Goal: Use online tool/utility: Utilize a website feature to perform a specific function

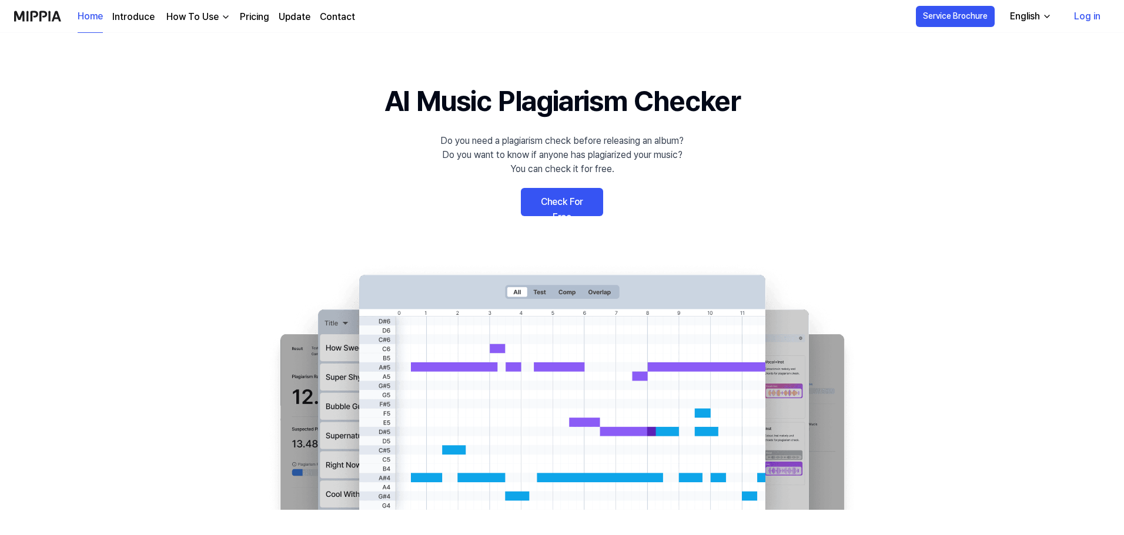
click at [567, 194] on link "Check For Free" at bounding box center [562, 202] width 82 height 28
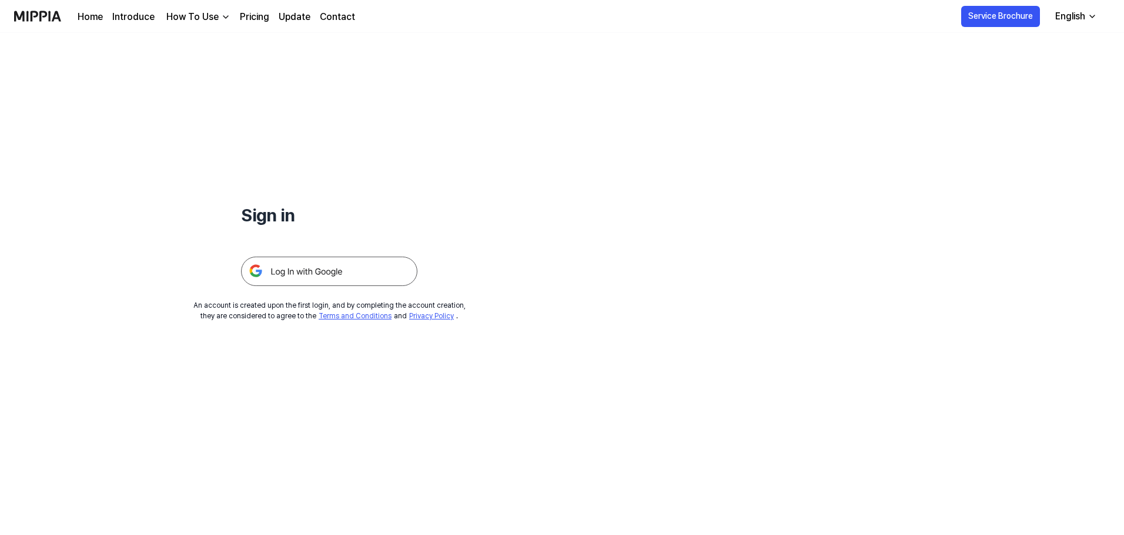
click at [378, 270] on img at bounding box center [329, 271] width 176 height 29
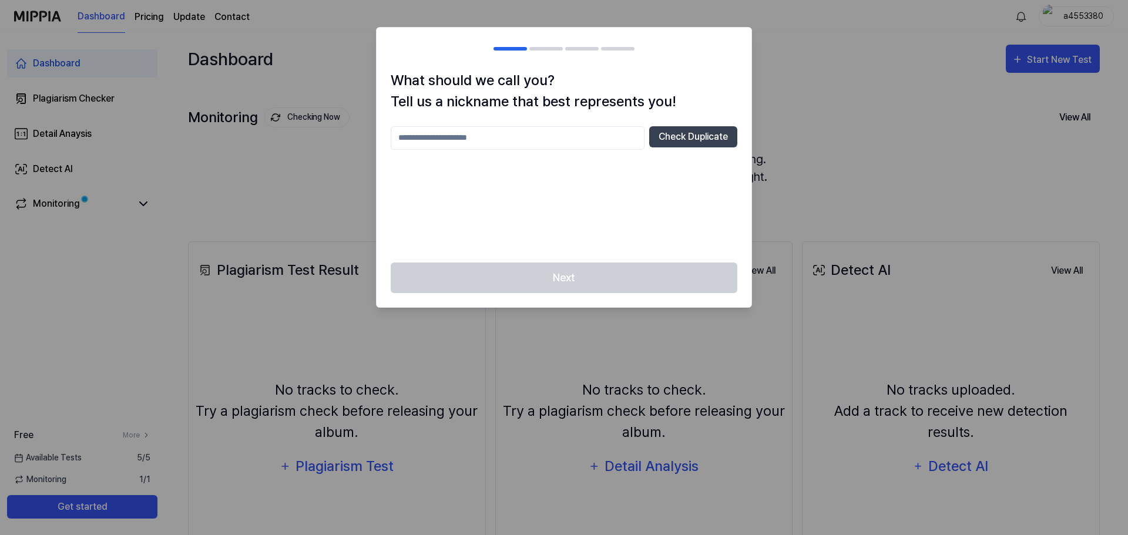
click at [648, 213] on div "Check Duplicate" at bounding box center [564, 187] width 347 height 122
click at [698, 138] on button "Check Duplicate" at bounding box center [693, 136] width 88 height 21
click at [529, 194] on div "Check Duplicate Please enter between 2 and 20 characters" at bounding box center [564, 187] width 347 height 122
click at [507, 145] on input "text" at bounding box center [518, 138] width 254 height 24
type input "****"
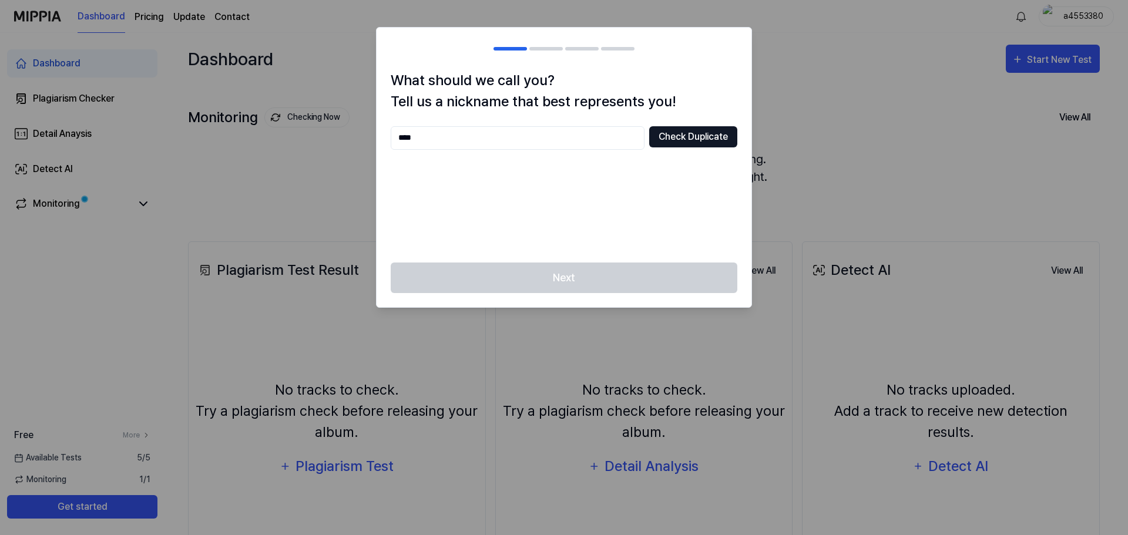
click at [709, 126] on button "Check Duplicate" at bounding box center [693, 136] width 88 height 21
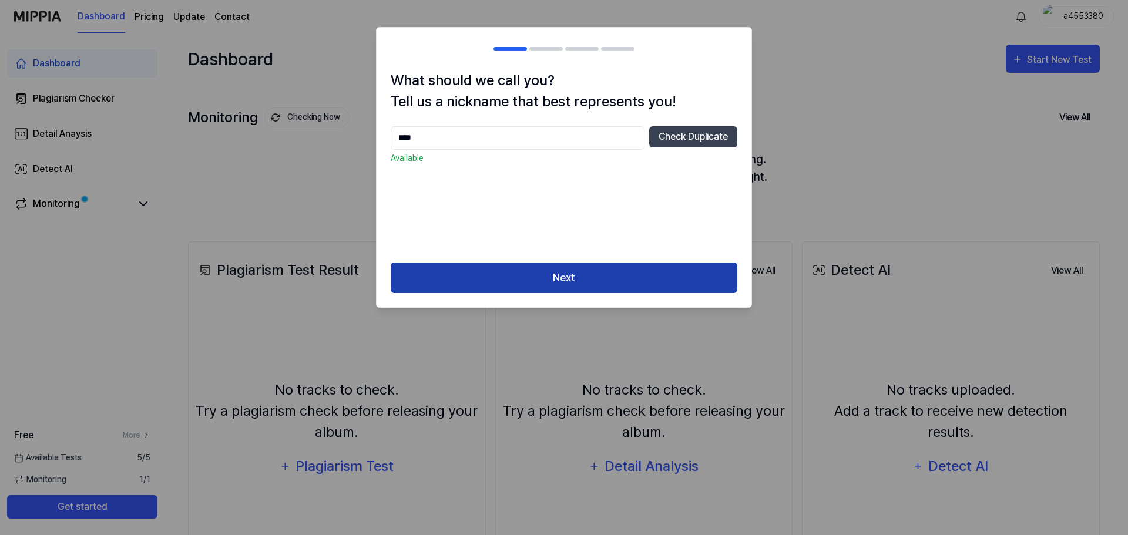
click at [560, 271] on button "Next" at bounding box center [564, 278] width 347 height 31
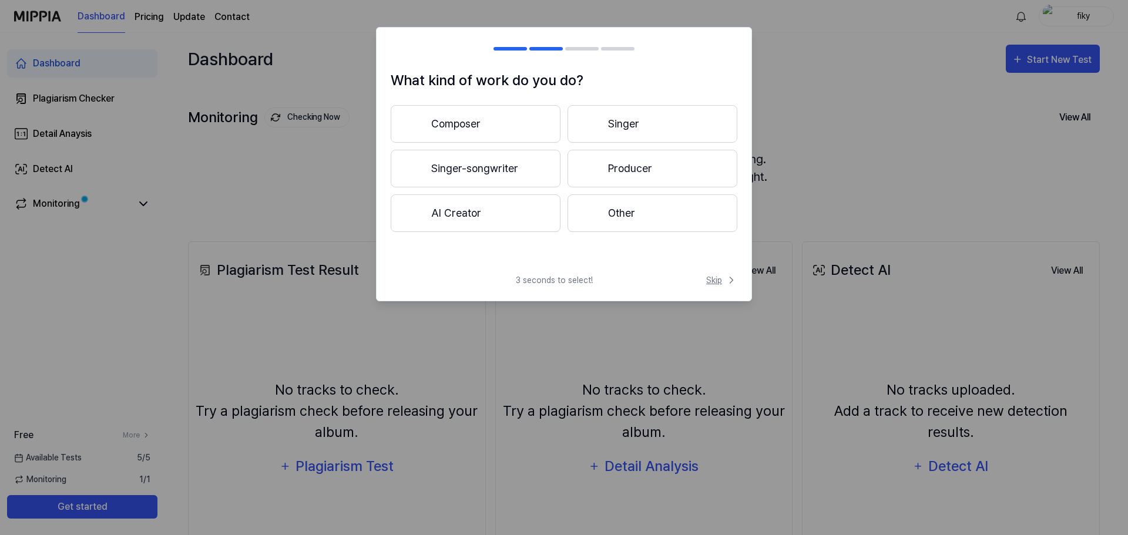
click at [714, 279] on span "Skip" at bounding box center [721, 280] width 31 height 12
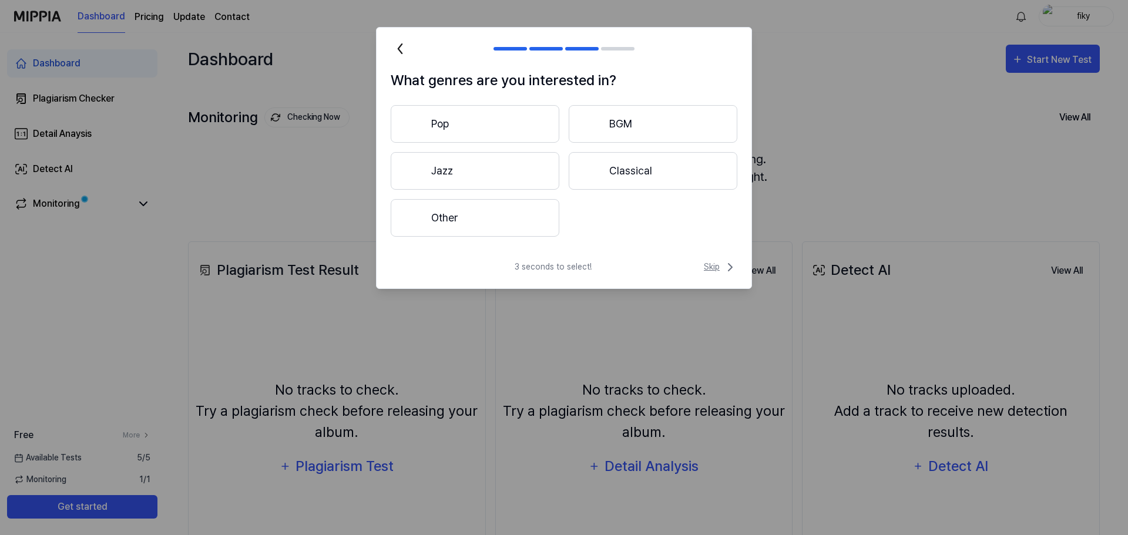
click at [716, 266] on span "Skip" at bounding box center [721, 267] width 34 height 14
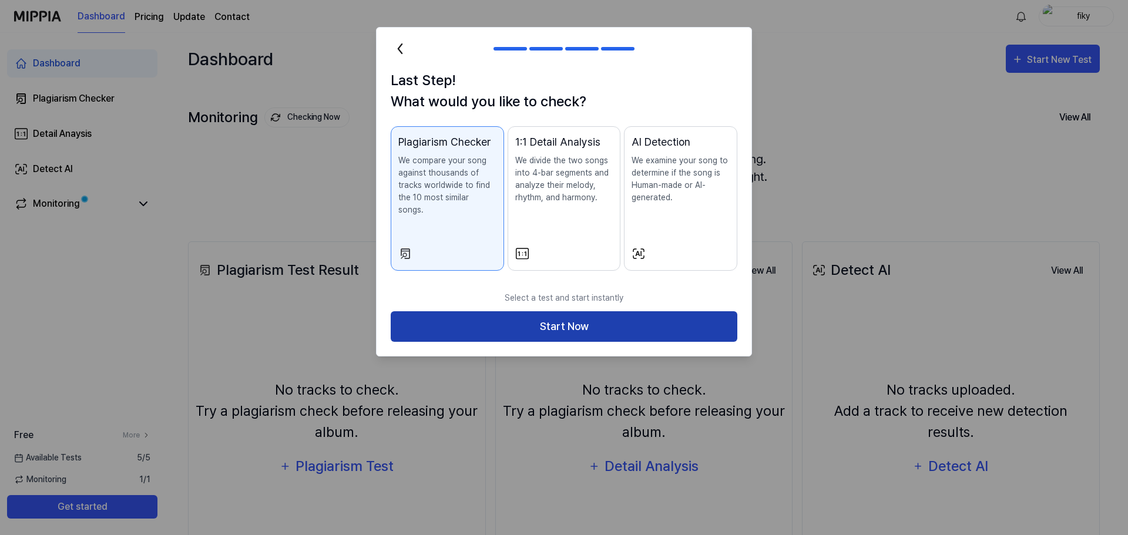
click at [676, 313] on button "Start Now" at bounding box center [564, 327] width 347 height 31
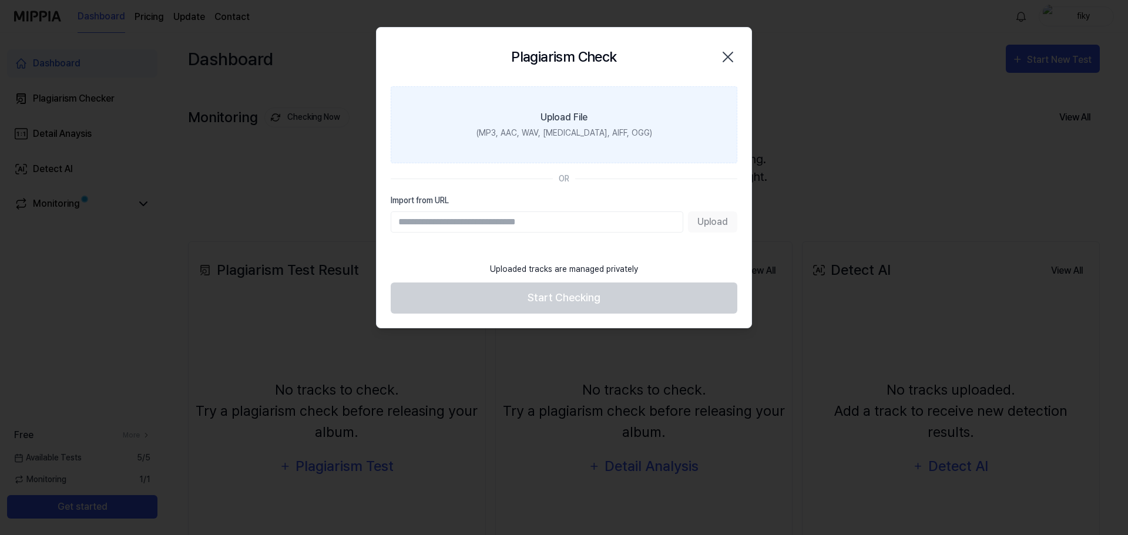
click at [574, 122] on div "Upload File" at bounding box center [564, 117] width 47 height 14
click at [0, 0] on input "Upload File (MP3, AAC, WAV, [MEDICAL_DATA], AIFF, OGG)" at bounding box center [0, 0] width 0 height 0
click at [572, 119] on div "Upload File" at bounding box center [564, 117] width 47 height 14
click at [0, 0] on input "Upload File (MP3, AAC, WAV, [MEDICAL_DATA], AIFF, OGG)" at bounding box center [0, 0] width 0 height 0
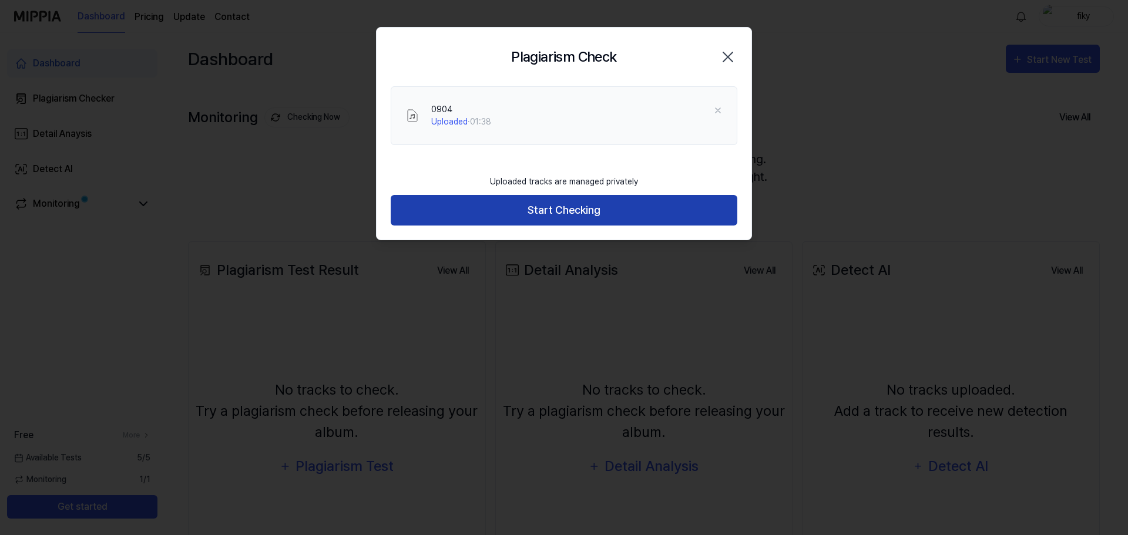
click at [585, 214] on button "Start Checking" at bounding box center [564, 210] width 347 height 31
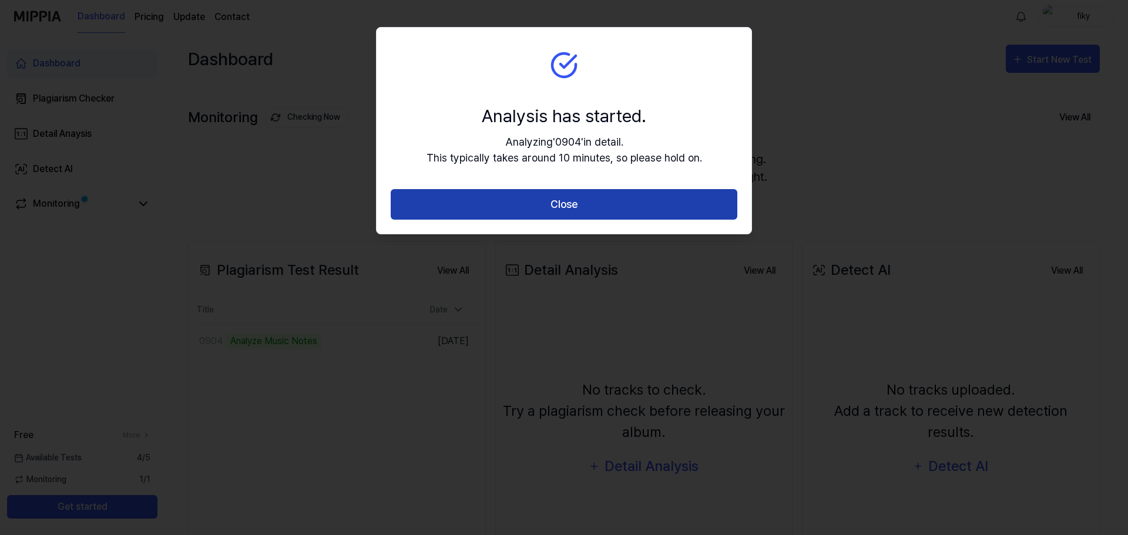
click at [602, 206] on button "Close" at bounding box center [564, 204] width 347 height 31
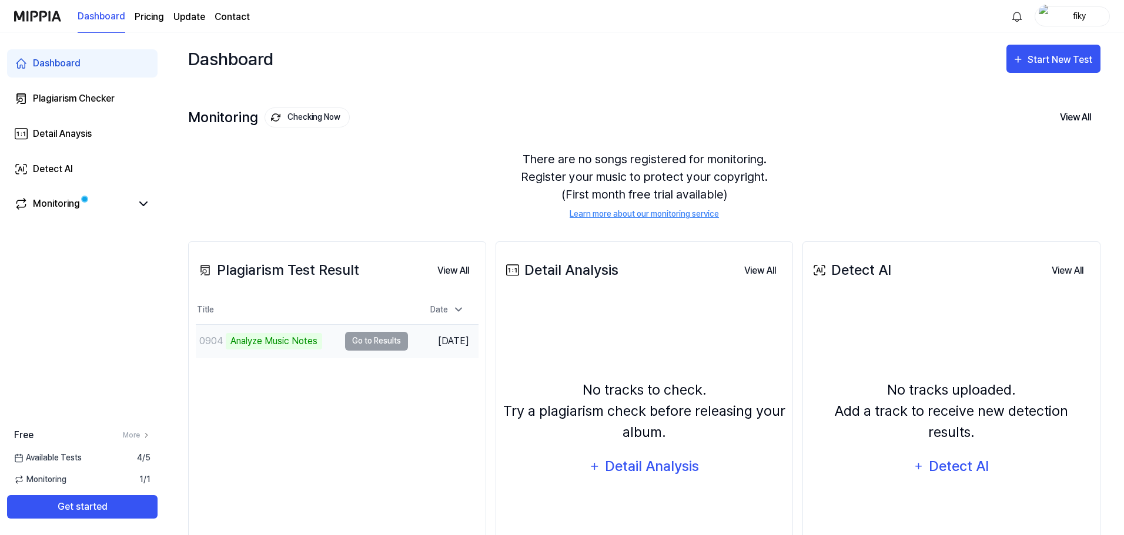
click at [361, 341] on td "0904 Analyze Music Notes Go to Results" at bounding box center [302, 341] width 212 height 33
click at [358, 341] on button "Go to Results" at bounding box center [376, 341] width 63 height 19
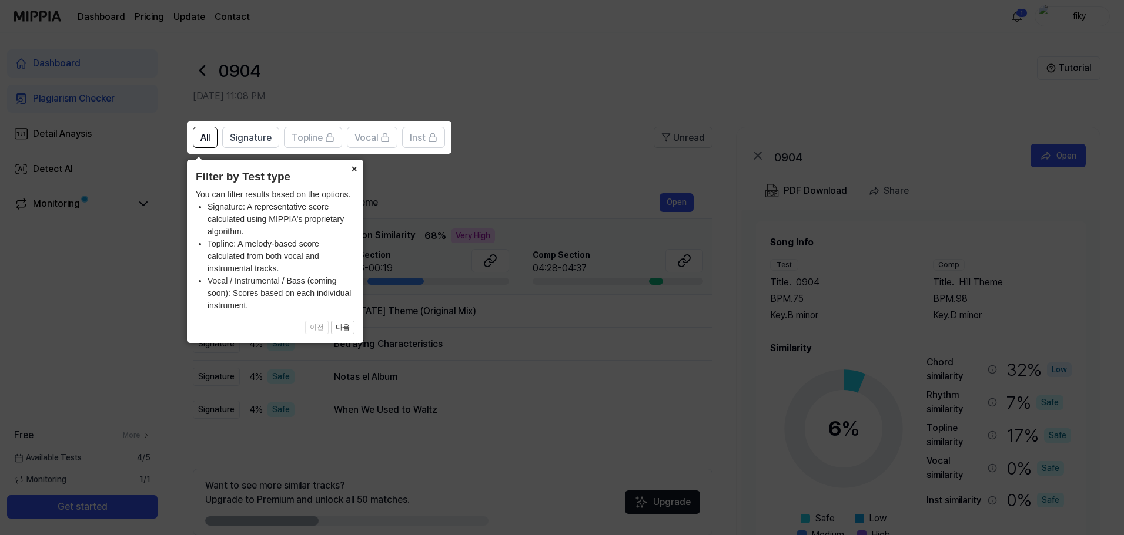
click at [355, 169] on button "×" at bounding box center [353, 168] width 19 height 16
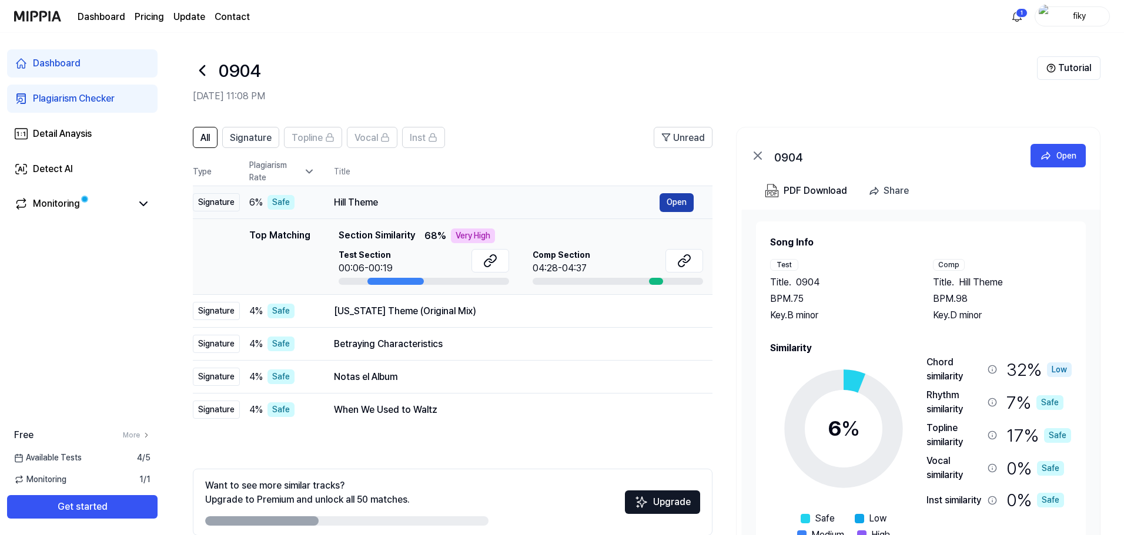
scroll to position [57, 0]
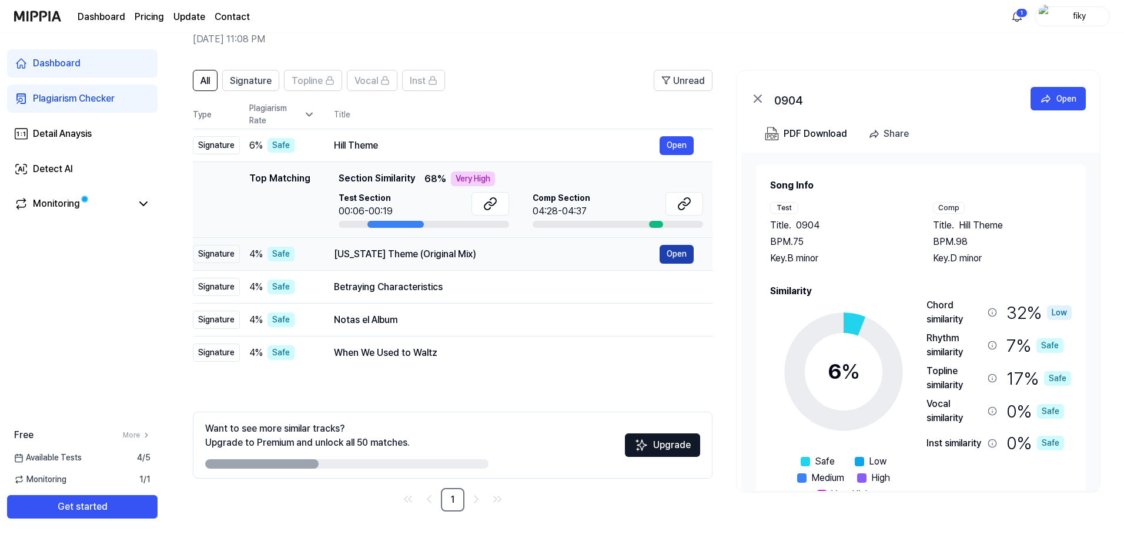
click at [682, 254] on button "Open" at bounding box center [676, 254] width 34 height 19
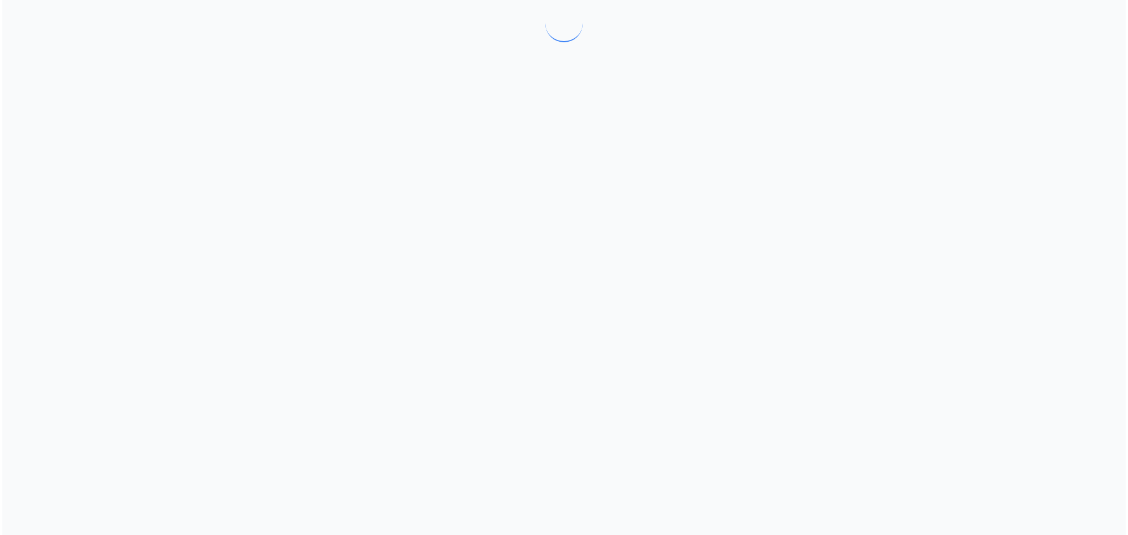
scroll to position [0, 0]
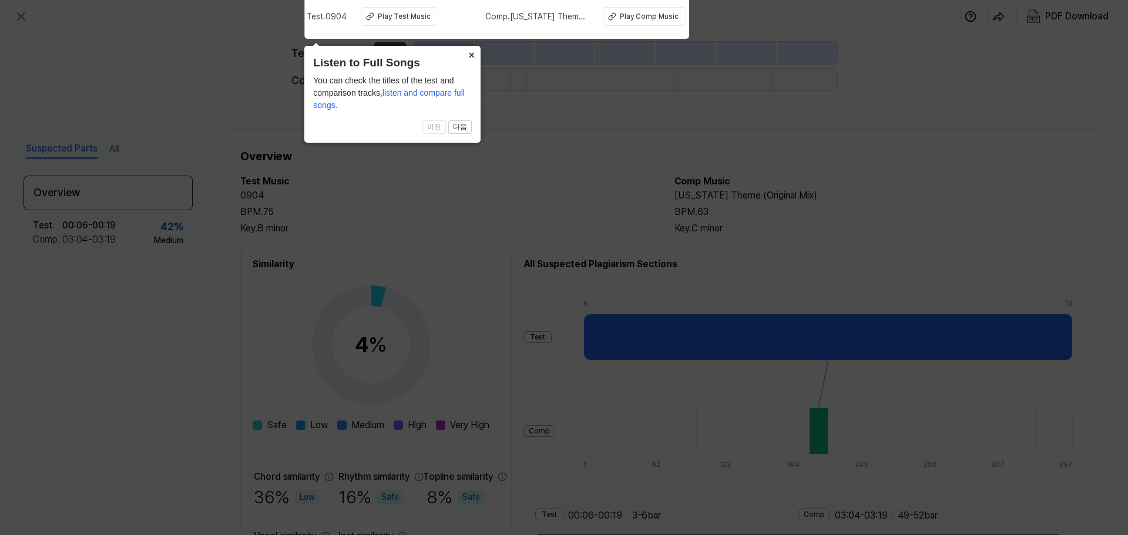
click at [475, 59] on button "×" at bounding box center [471, 54] width 19 height 16
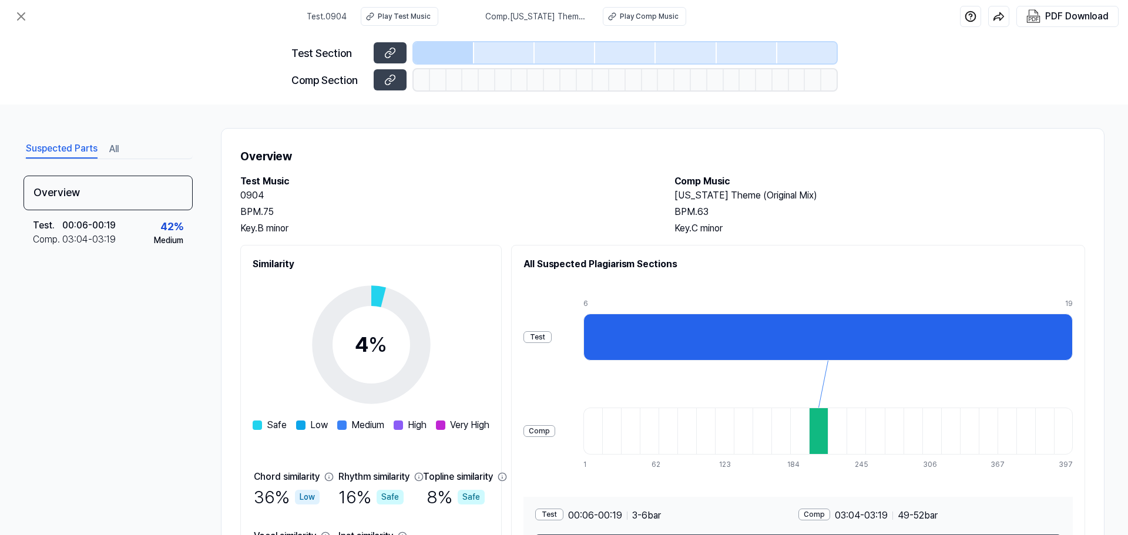
click at [660, 334] on div at bounding box center [829, 337] width 490 height 47
click at [552, 334] on div "Test" at bounding box center [538, 337] width 28 height 12
click at [552, 337] on div "Test" at bounding box center [538, 337] width 28 height 12
drag, startPoint x: 566, startPoint y: 206, endPoint x: 582, endPoint y: 207, distance: 16.5
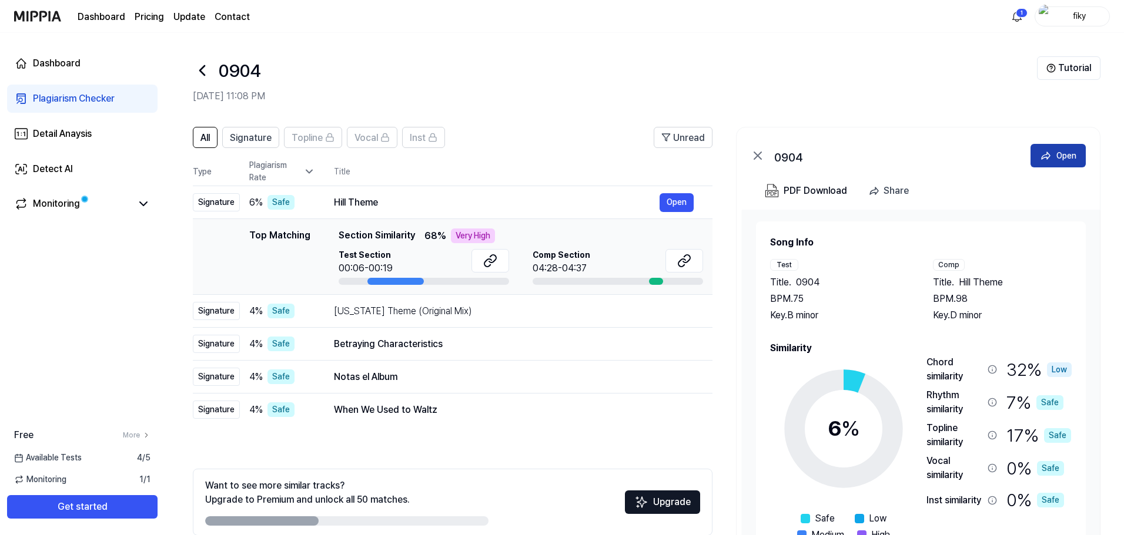
click at [1056, 160] on div "Open" at bounding box center [1066, 155] width 20 height 13
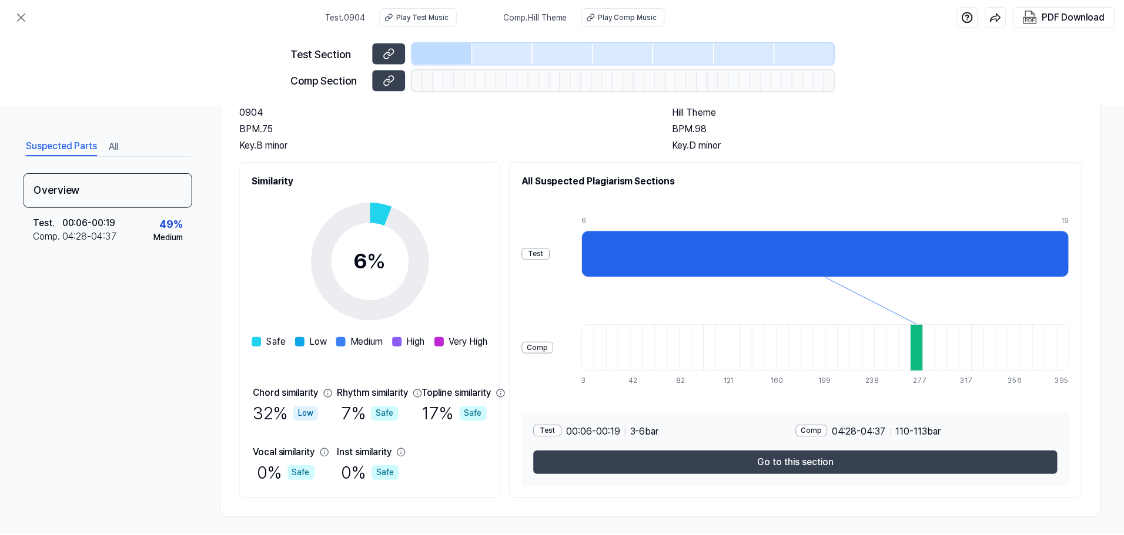
scroll to position [90, 0]
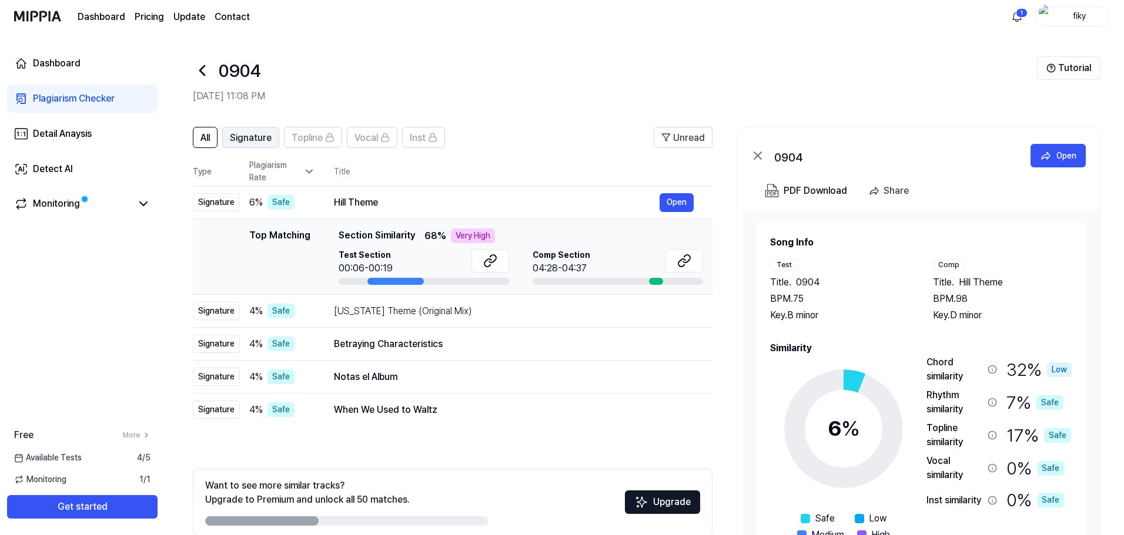
click at [239, 138] on span "Signature" at bounding box center [251, 138] width 42 height 14
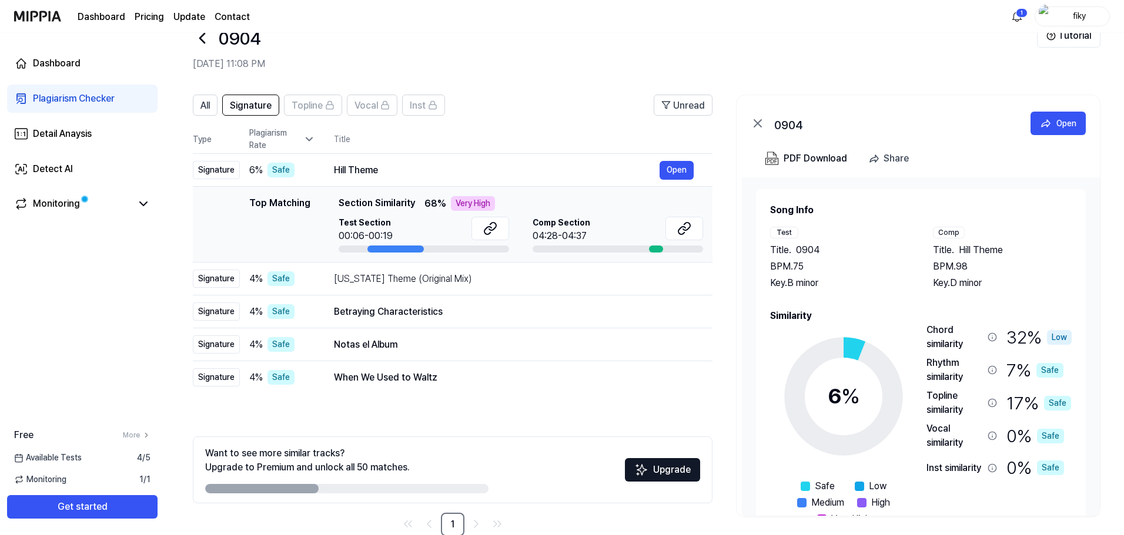
scroll to position [57, 0]
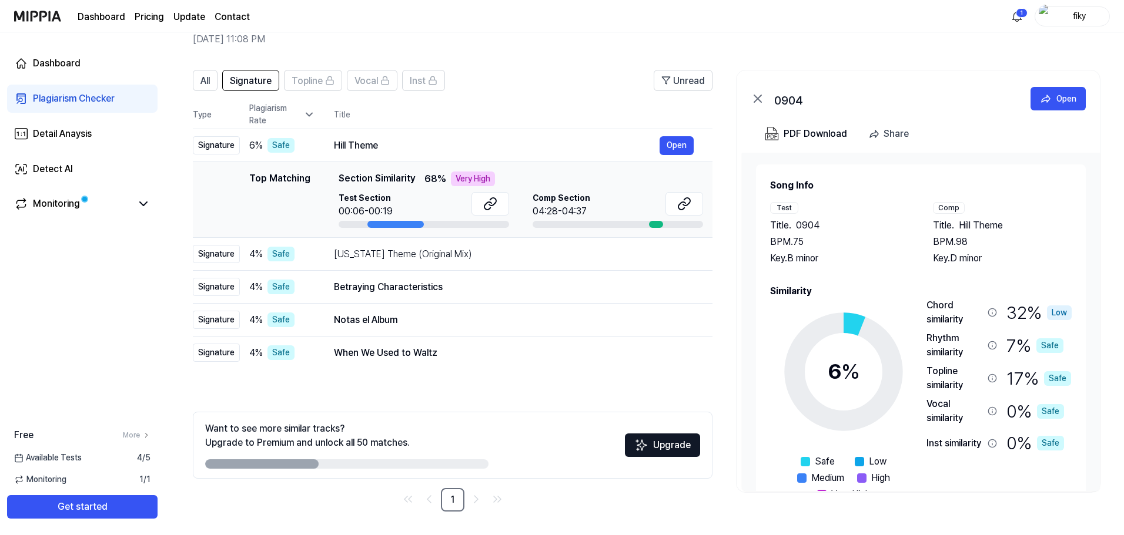
drag, startPoint x: 264, startPoint y: 467, endPoint x: 427, endPoint y: 478, distance: 163.2
click at [427, 478] on div "Want to see more similar tracks? Upgrade to Premium and unlock all 50 matches. …" at bounding box center [453, 445] width 520 height 67
click at [478, 503] on icon "Go to next page" at bounding box center [476, 500] width 14 height 14
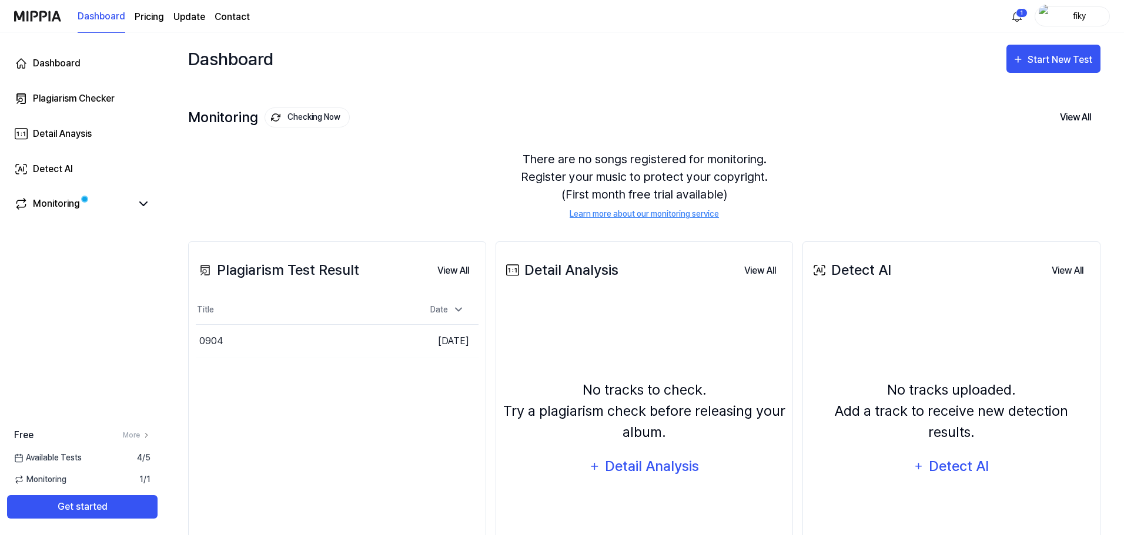
drag, startPoint x: 522, startPoint y: 453, endPoint x: 525, endPoint y: 447, distance: 6.1
